Goal: Information Seeking & Learning: Learn about a topic

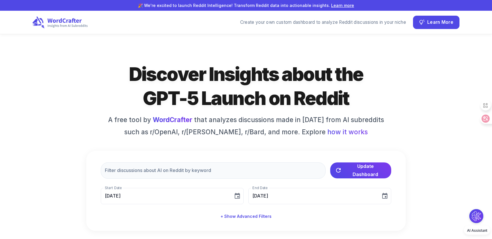
click at [282, 89] on h1 "Discover Insights about the GPT-5 Launch on Reddit" at bounding box center [246, 86] width 262 height 48
click at [67, 21] on icon at bounding box center [64, 20] width 35 height 5
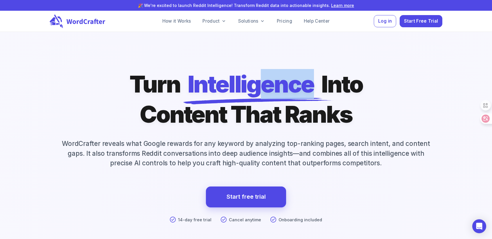
drag, startPoint x: 312, startPoint y: 87, endPoint x: 264, endPoint y: 92, distance: 48.8
click at [264, 92] on span "Intelligence" at bounding box center [251, 84] width 127 height 30
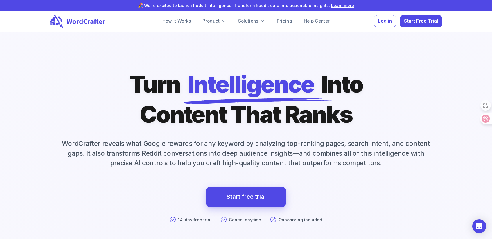
click at [303, 124] on h1 "Turn Intelligence Into Content That Ranks" at bounding box center [246, 99] width 233 height 60
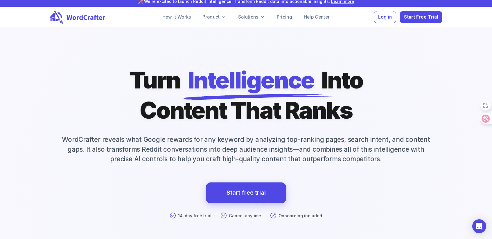
scroll to position [9, 0]
